Goal: Transaction & Acquisition: Download file/media

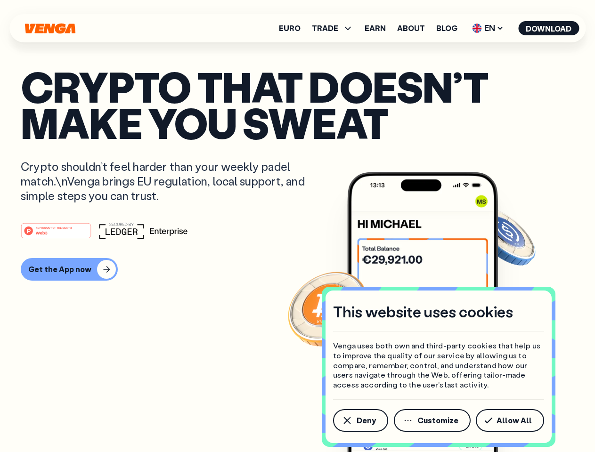
click at [297, 226] on div "#1 PRODUCT OF THE MONTH Web3" at bounding box center [298, 230] width 554 height 17
click at [360, 421] on span "Deny" at bounding box center [366, 421] width 19 height 8
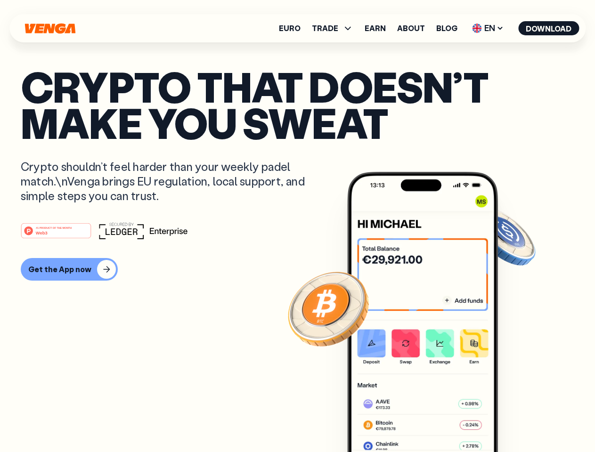
click at [433, 421] on img at bounding box center [422, 330] width 151 height 316
click at [512, 421] on article "Crypto that doesn’t make you sweat Crypto shouldn’t feel harder than your weekl…" at bounding box center [298, 245] width 554 height 354
click at [336, 28] on span "TRADE" at bounding box center [325, 29] width 26 height 8
click at [488, 28] on span "EN" at bounding box center [488, 28] width 38 height 15
click at [549, 28] on button "Download" at bounding box center [548, 28] width 61 height 14
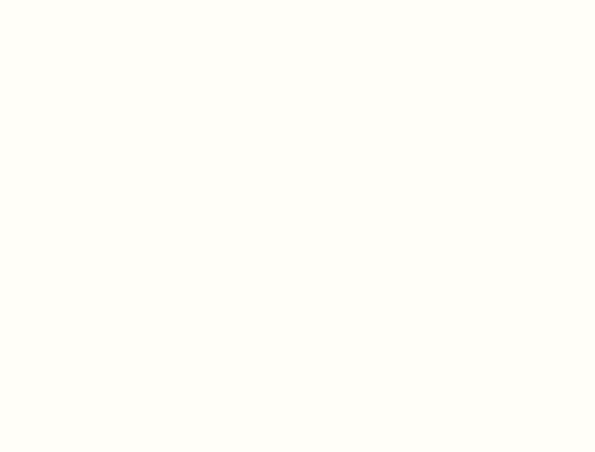
click at [68, 0] on html "This website uses cookies Venga uses both own and third-party cookies that help…" at bounding box center [297, 0] width 595 height 0
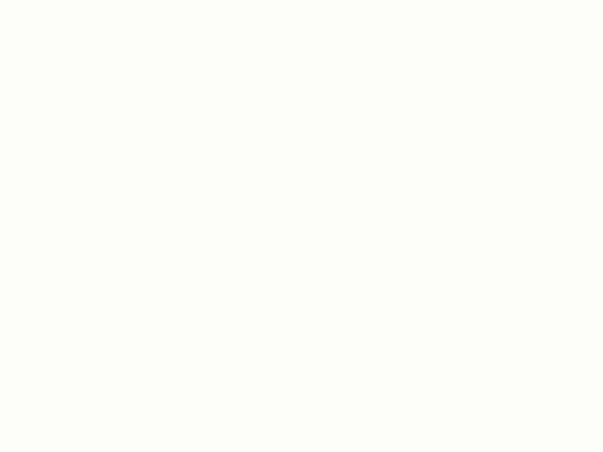
click at [58, 0] on html "This website uses cookies Venga uses both own and third-party cookies that help…" at bounding box center [301, 0] width 603 height 0
